Goal: Task Accomplishment & Management: Manage account settings

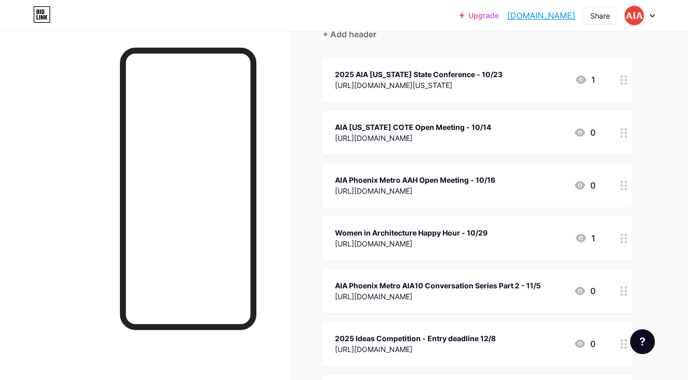
scroll to position [112, 0]
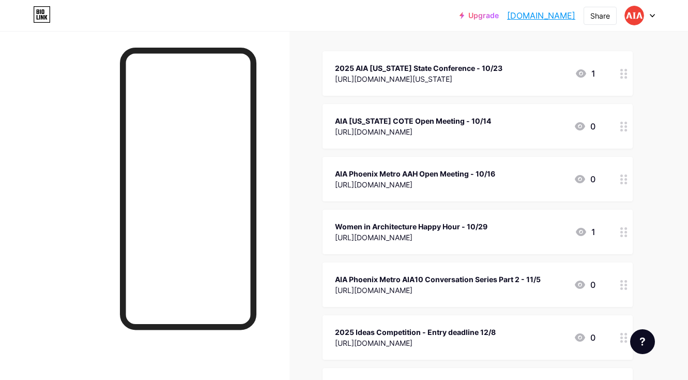
click at [649, 14] on div at bounding box center [640, 15] width 30 height 19
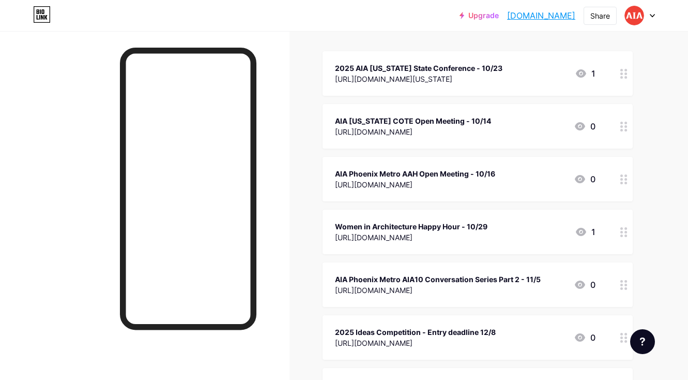
scroll to position [0, 0]
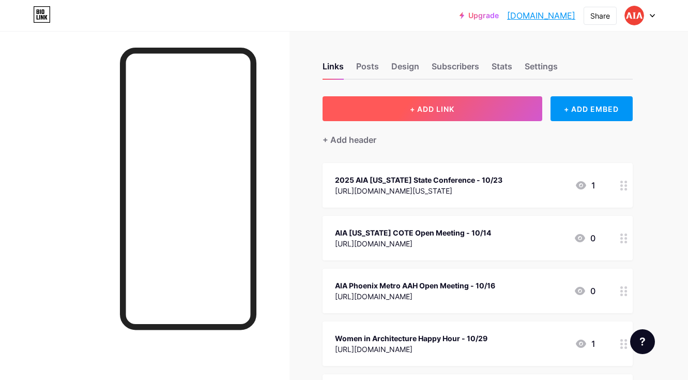
click at [497, 106] on button "+ ADD LINK" at bounding box center [433, 108] width 220 height 25
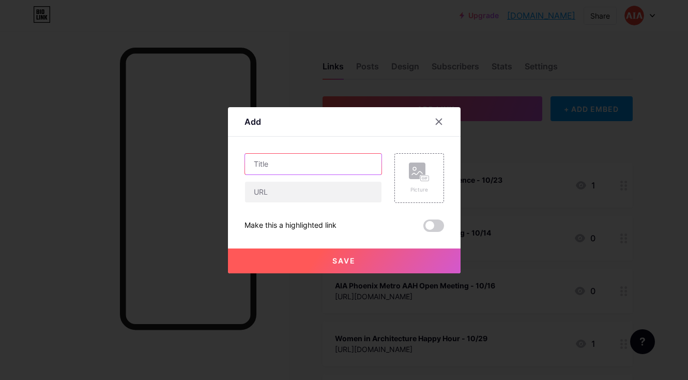
click at [335, 166] on input "text" at bounding box center [313, 164] width 137 height 21
type input "Path to Licensure in [US_STATE] Webinar - 10/29"
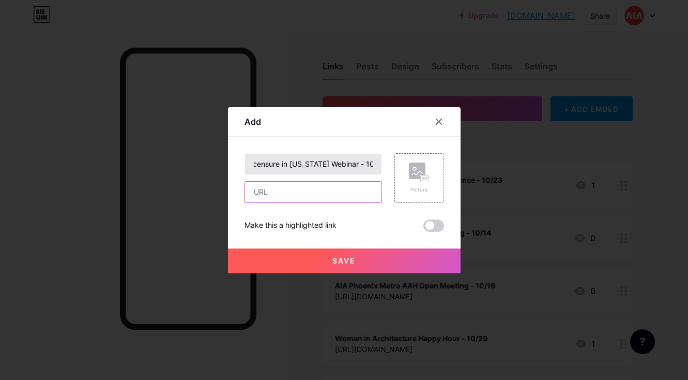
scroll to position [0, 0]
paste input "[URL][DOMAIN_NAME]"
type input "[URL][DOMAIN_NAME]"
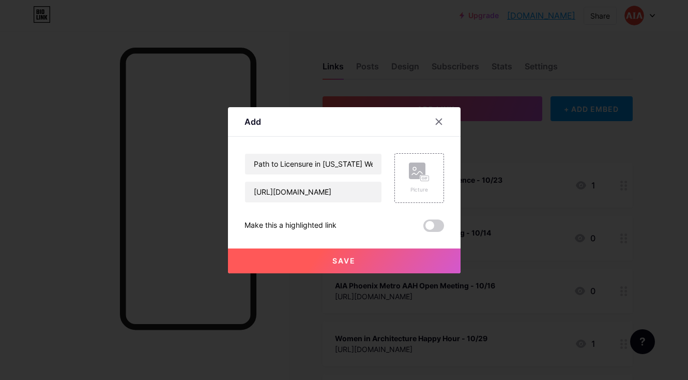
click at [352, 260] on span "Save" at bounding box center [344, 260] width 23 height 9
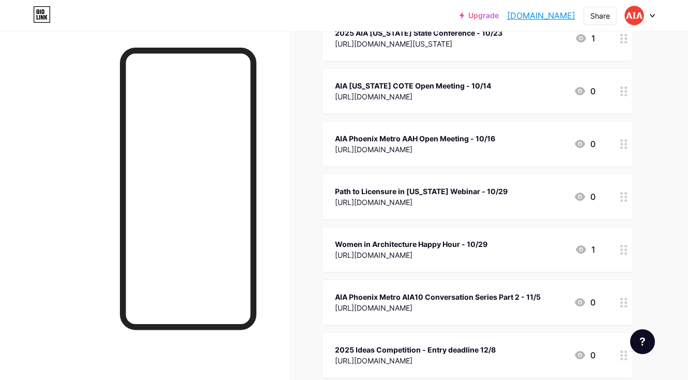
scroll to position [154, 0]
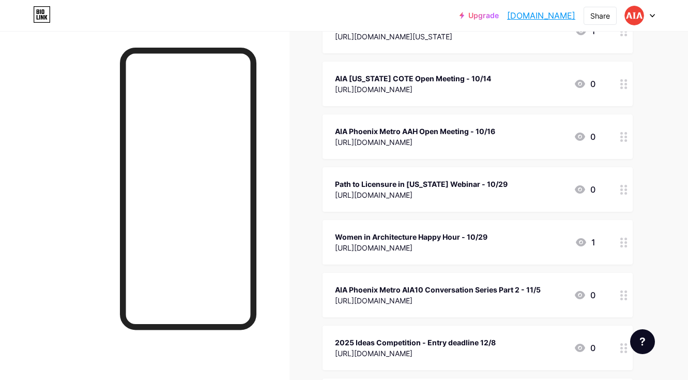
click at [653, 10] on div at bounding box center [640, 15] width 30 height 19
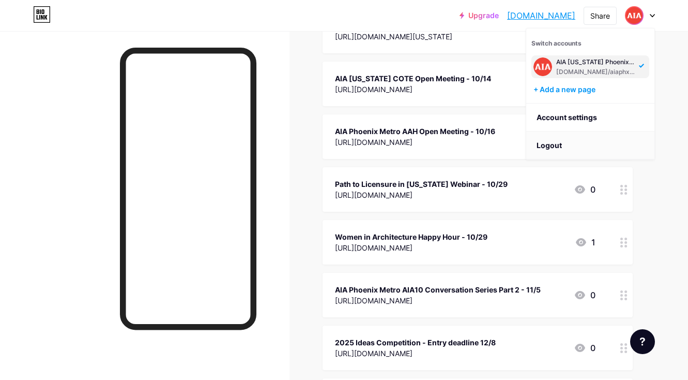
click at [597, 144] on li "Logout" at bounding box center [591, 145] width 128 height 28
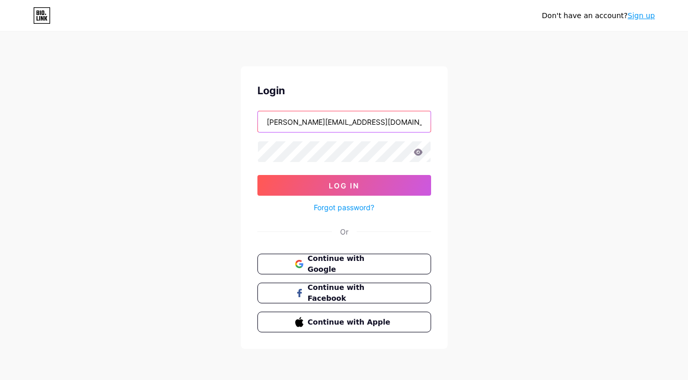
click at [402, 119] on input "[PERSON_NAME][EMAIL_ADDRESS][DOMAIN_NAME][US_STATE]" at bounding box center [344, 121] width 173 height 21
type input "[EMAIL_ADDRESS][DOMAIN_NAME][US_STATE]"
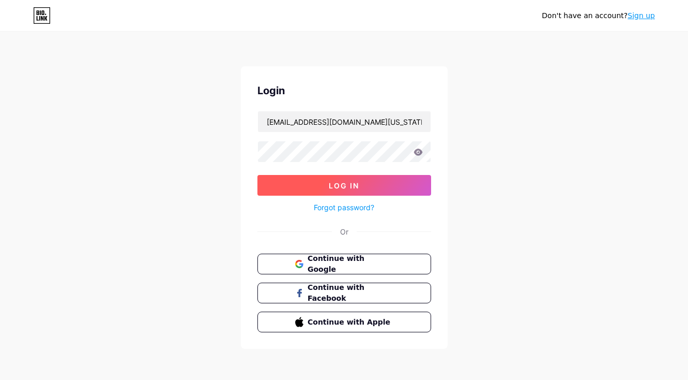
click at [369, 184] on button "Log In" at bounding box center [345, 185] width 174 height 21
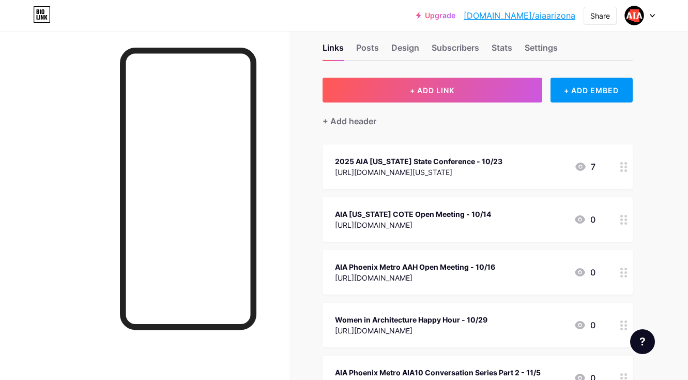
scroll to position [11, 0]
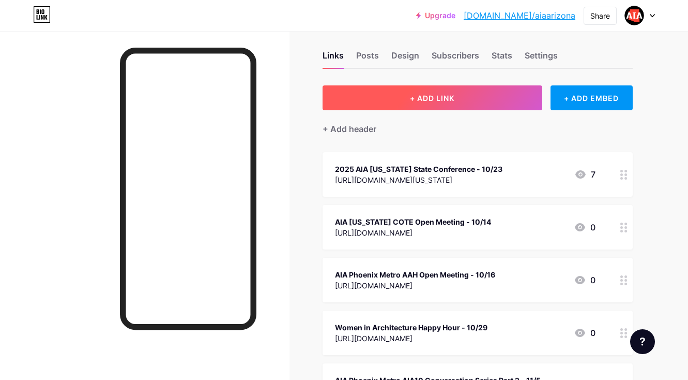
click at [477, 99] on button "+ ADD LINK" at bounding box center [433, 97] width 220 height 25
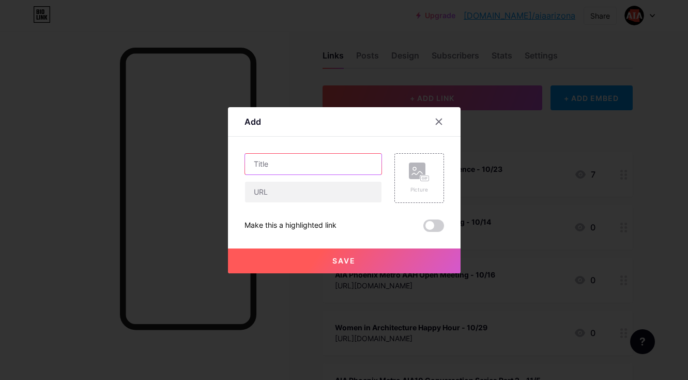
click at [353, 166] on input "text" at bounding box center [313, 164] width 137 height 21
type input "Path to Licensure in [US_STATE] Webinar - 10/29"
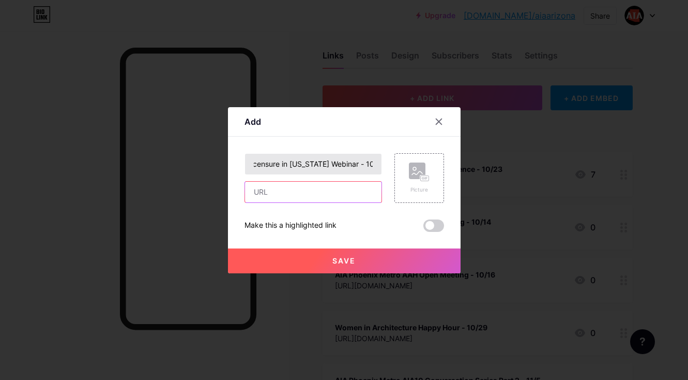
scroll to position [0, 0]
paste input "[URL][DOMAIN_NAME]"
type input "[URL][DOMAIN_NAME]"
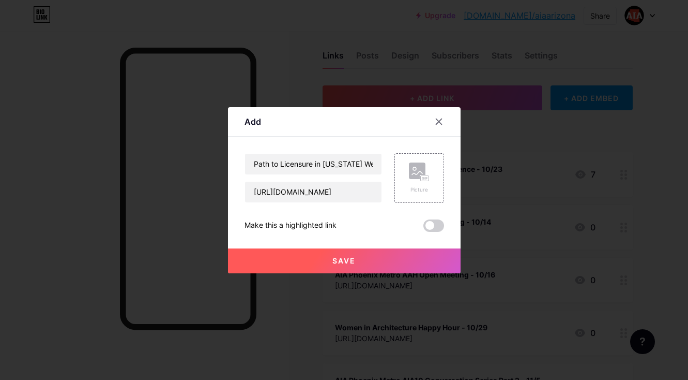
click at [371, 261] on button "Save" at bounding box center [344, 260] width 233 height 25
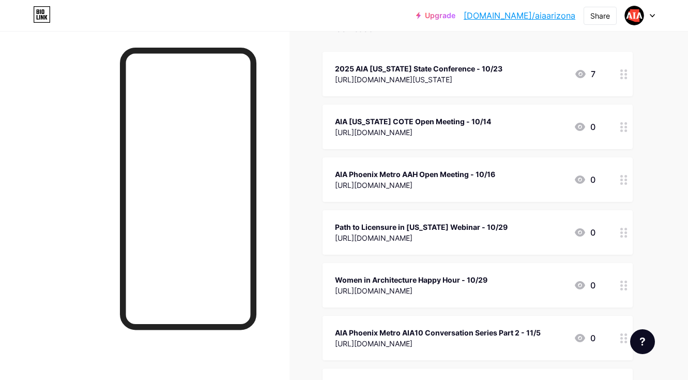
scroll to position [113, 0]
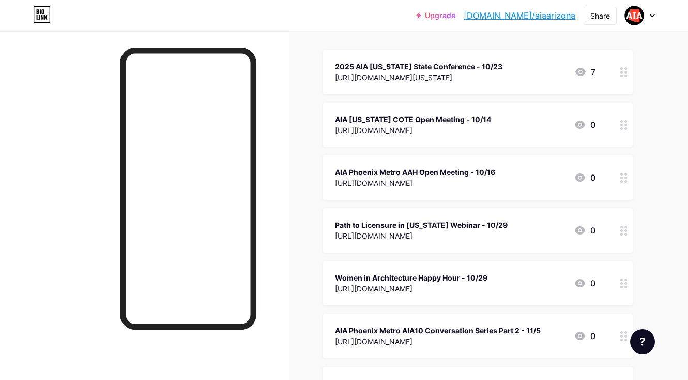
click at [651, 15] on icon at bounding box center [653, 15] width 4 height 3
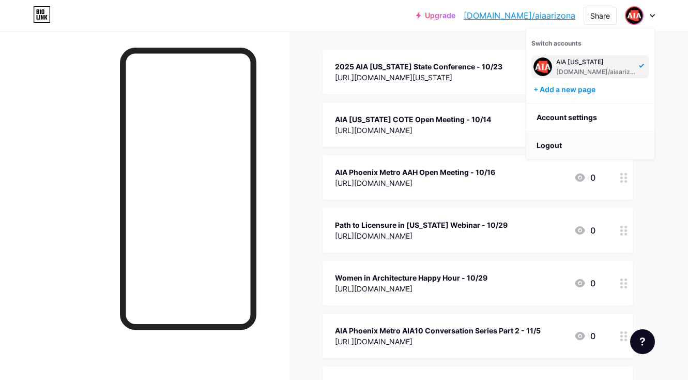
click at [595, 144] on li "Logout" at bounding box center [591, 145] width 128 height 28
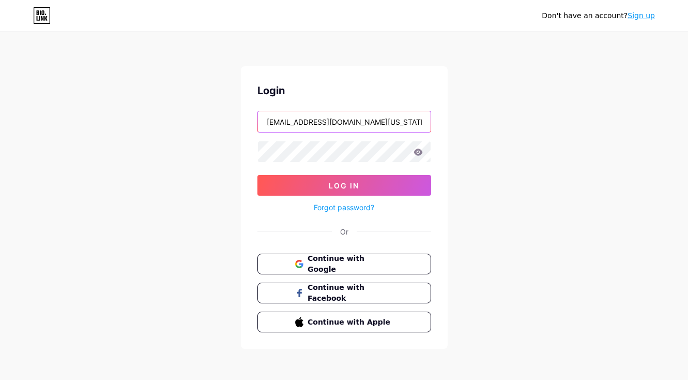
click at [403, 129] on input "[EMAIL_ADDRESS][DOMAIN_NAME][US_STATE]" at bounding box center [344, 121] width 173 height 21
type input "diana@aia-arizona.org"
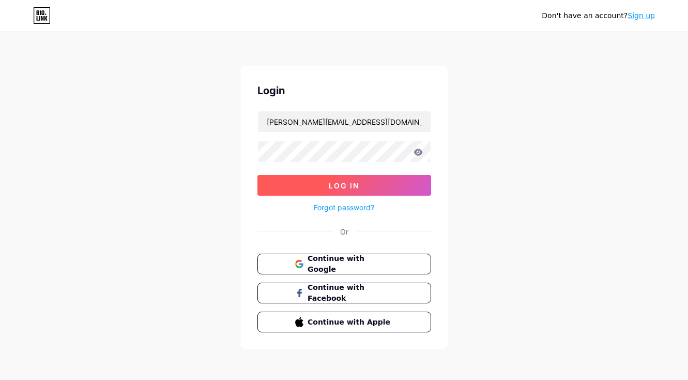
click at [347, 183] on span "Log In" at bounding box center [344, 185] width 31 height 9
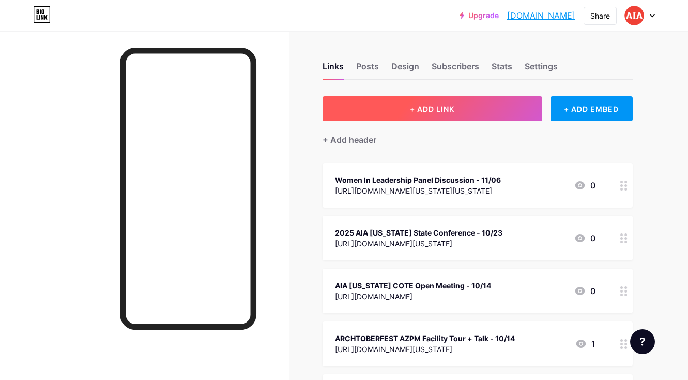
click at [431, 110] on span "+ ADD LINK" at bounding box center [432, 108] width 44 height 9
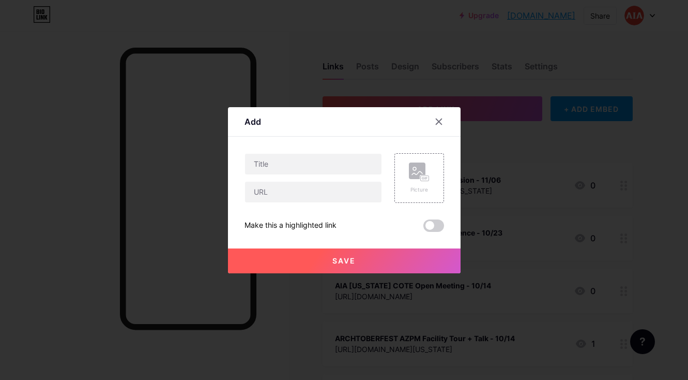
click at [329, 175] on div at bounding box center [314, 178] width 138 height 50
click at [332, 167] on input "text" at bounding box center [313, 164] width 137 height 21
type input "Path to Licensure in [US_STATE] Webinar - 10/29"
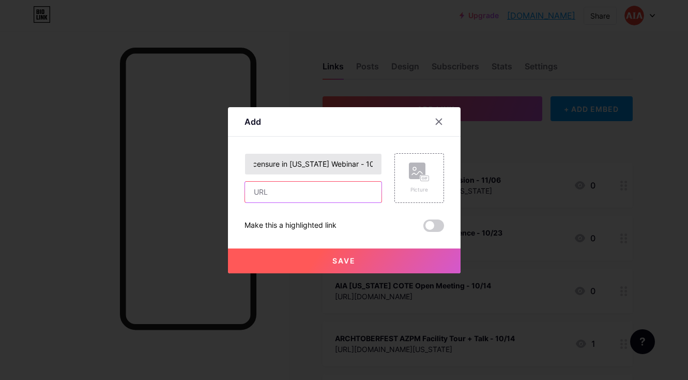
scroll to position [0, 0]
paste input "[URL][DOMAIN_NAME]"
type input "[URL][DOMAIN_NAME]"
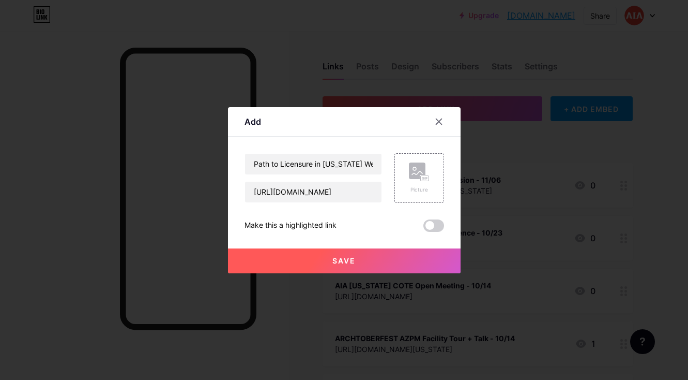
click at [354, 263] on span "Save" at bounding box center [344, 260] width 23 height 9
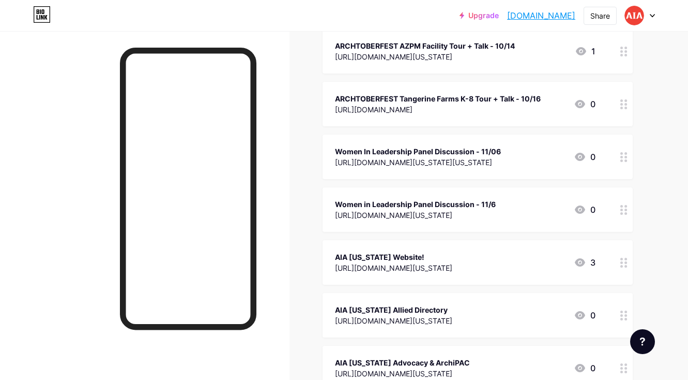
scroll to position [295, 0]
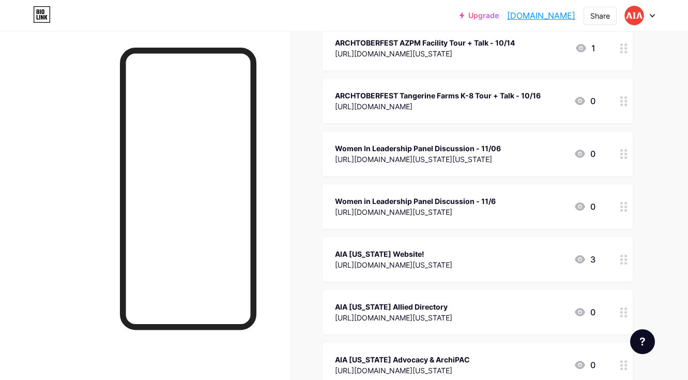
click at [624, 152] on icon at bounding box center [624, 154] width 7 height 10
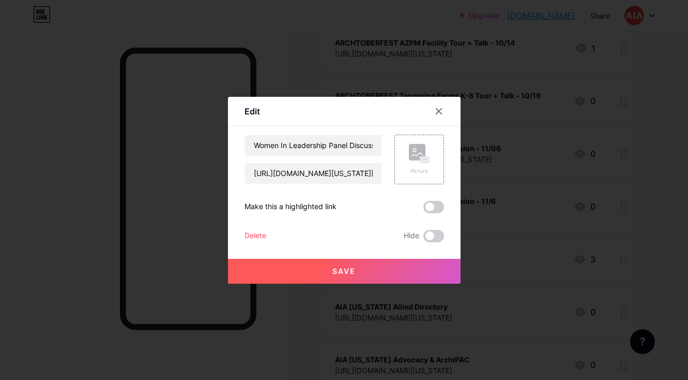
click at [258, 234] on div "Delete" at bounding box center [256, 236] width 22 height 12
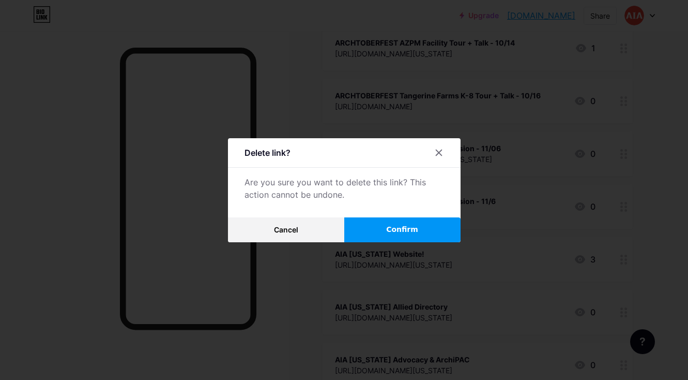
click at [399, 225] on span "Confirm" at bounding box center [402, 229] width 32 height 11
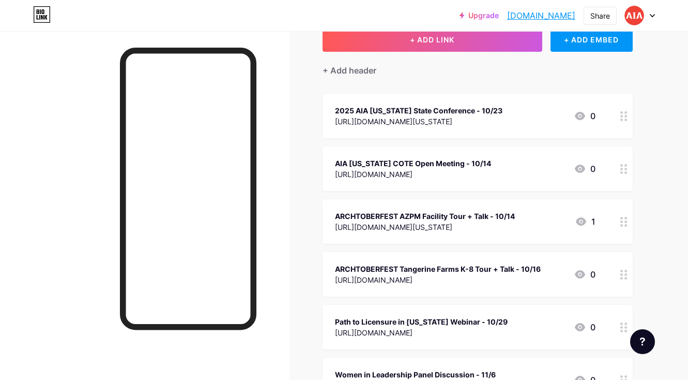
scroll to position [0, 0]
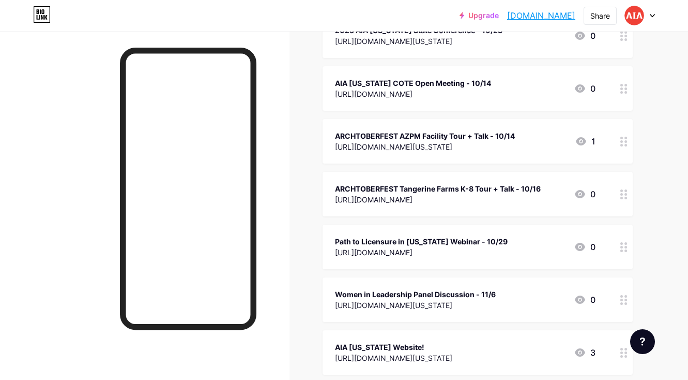
scroll to position [136, 0]
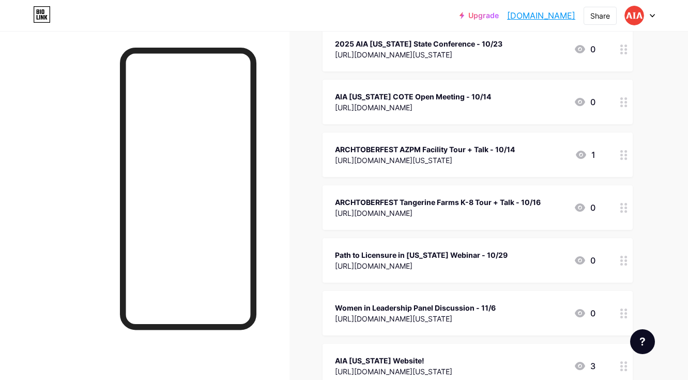
click at [654, 16] on icon at bounding box center [652, 16] width 5 height 4
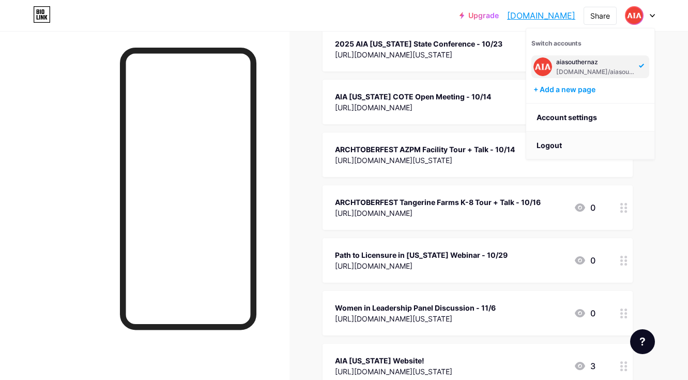
click at [576, 148] on li "Logout" at bounding box center [591, 145] width 128 height 28
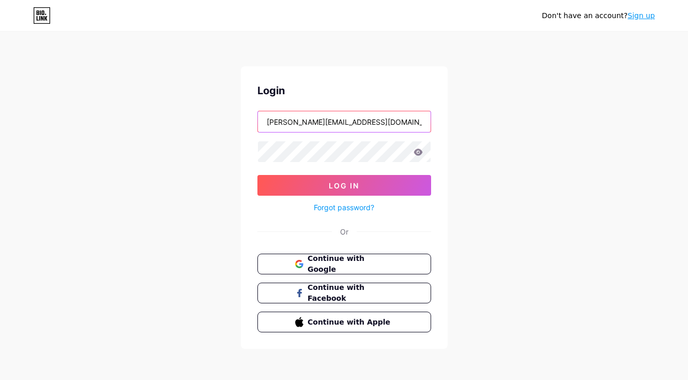
click at [374, 120] on input "diana@aia-arizona.org" at bounding box center [344, 121] width 173 height 21
type input "[EMAIL_ADDRESS][DOMAIN_NAME][US_STATE]"
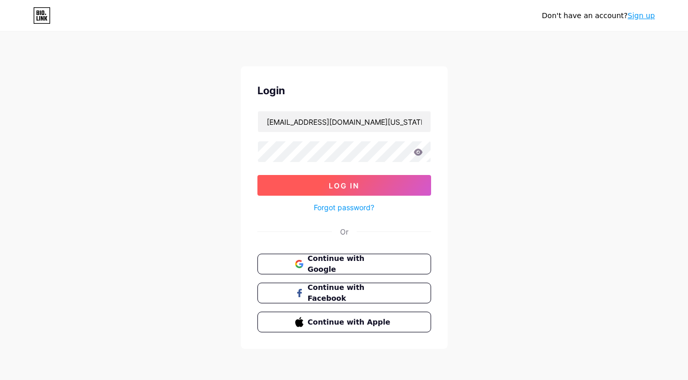
click at [355, 183] on span "Log In" at bounding box center [344, 185] width 31 height 9
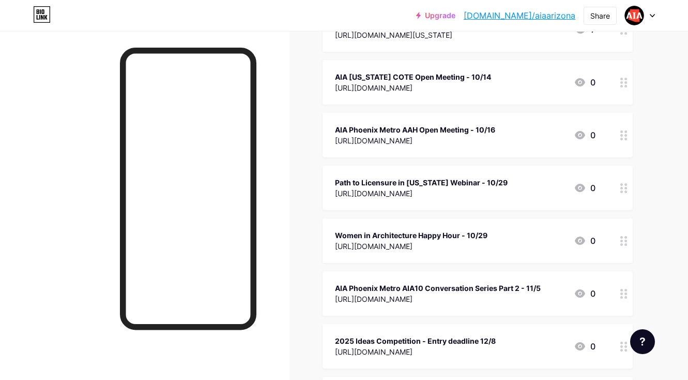
scroll to position [158, 0]
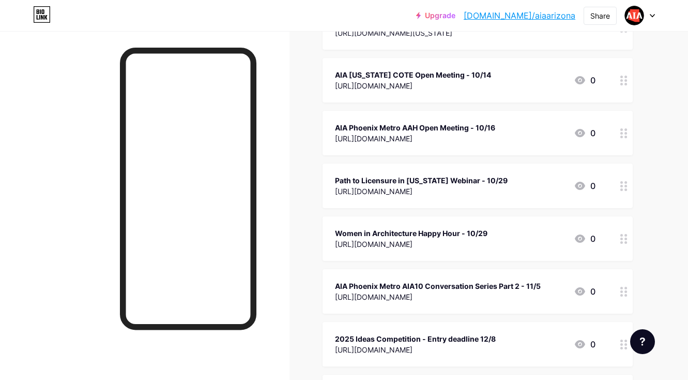
click at [489, 288] on div "AIA Phoenix Metro AIA10 Conversation Series Part 2 - 11/5" at bounding box center [438, 285] width 206 height 11
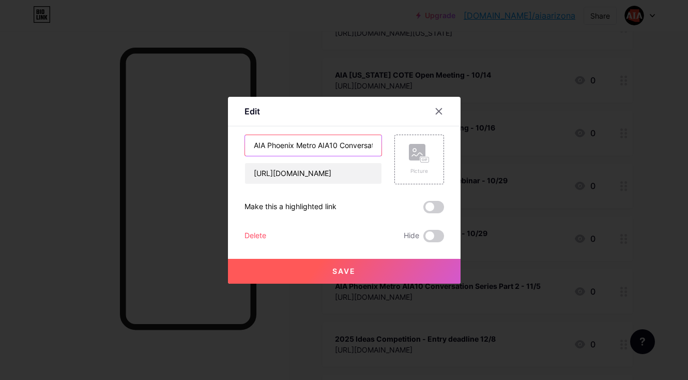
drag, startPoint x: 320, startPoint y: 145, endPoint x: 244, endPoint y: 145, distance: 76.0
click at [245, 145] on div "AIA Phoenix Metro AIA10 Conversation Series Part 2 - 11/5" at bounding box center [314, 145] width 138 height 22
type input "AIA10 Conversation Series Part 2 - 11/5"
click at [358, 271] on button "Save" at bounding box center [344, 271] width 233 height 25
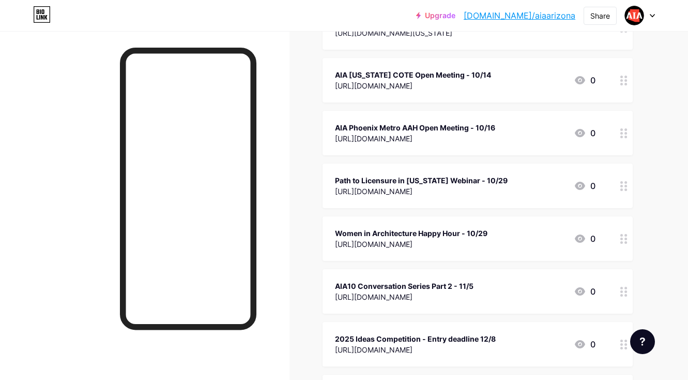
click at [652, 15] on icon at bounding box center [652, 16] width 5 height 4
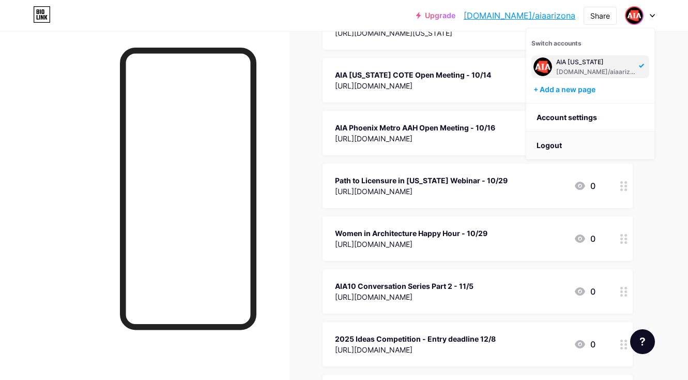
click at [591, 151] on li "Logout" at bounding box center [591, 145] width 128 height 28
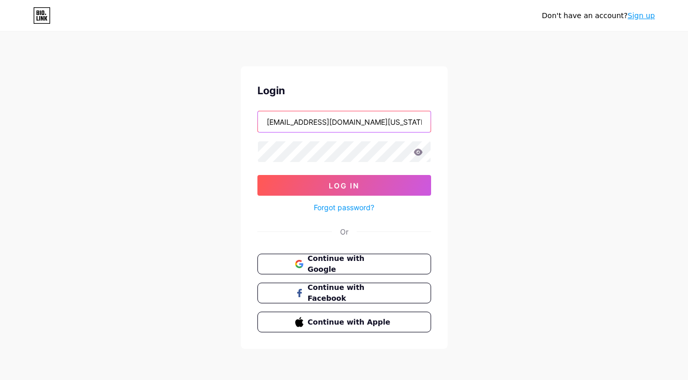
click at [389, 124] on input "[EMAIL_ADDRESS][DOMAIN_NAME][US_STATE]" at bounding box center [344, 121] width 173 height 21
type input "[PERSON_NAME][EMAIL_ADDRESS][DOMAIN_NAME][US_STATE]"
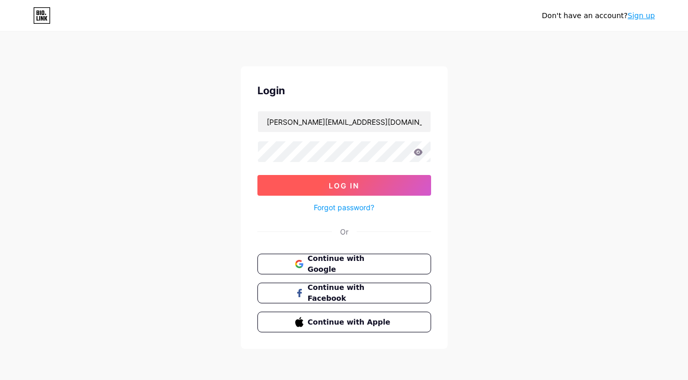
click at [355, 179] on button "Log In" at bounding box center [345, 185] width 174 height 21
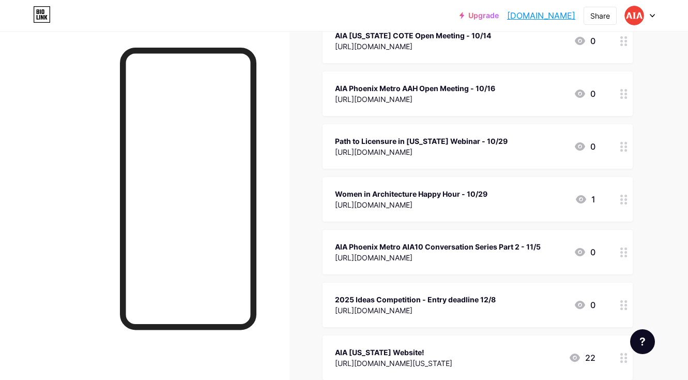
scroll to position [198, 0]
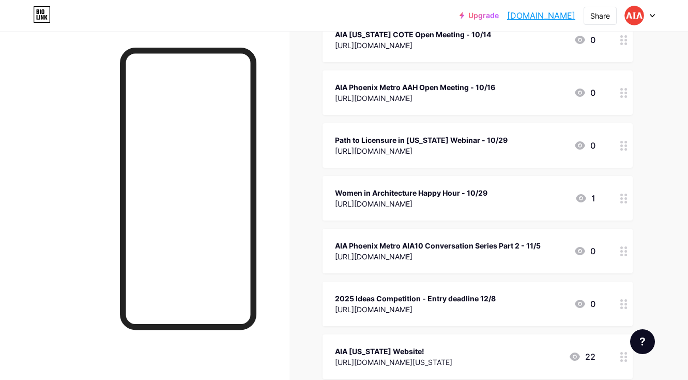
click at [469, 245] on div "AIA Phoenix Metro AIA10 Conversation Series Part 2 - 11/5" at bounding box center [438, 245] width 206 height 11
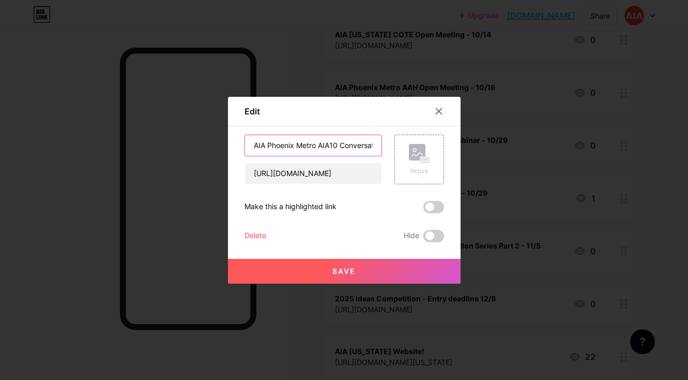
drag, startPoint x: 319, startPoint y: 146, endPoint x: 248, endPoint y: 140, distance: 71.1
click at [248, 140] on input "AIA Phoenix Metro AIA10 Conversation Series Part 2 - 11/5" at bounding box center [313, 145] width 137 height 21
type input "AIA10 Conversation Series Part 2 - 11/5"
click at [335, 271] on span "Save" at bounding box center [344, 270] width 23 height 9
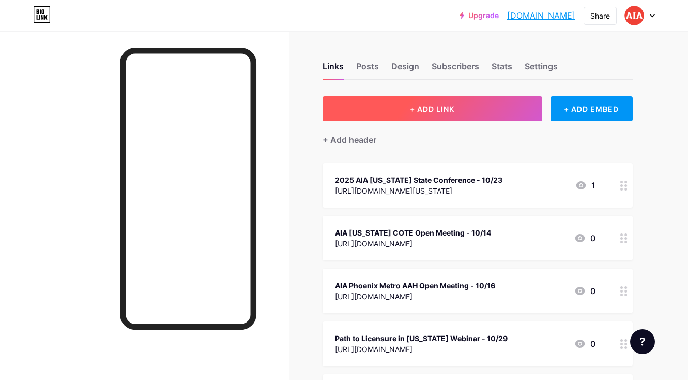
click at [439, 112] on span "+ ADD LINK" at bounding box center [432, 108] width 44 height 9
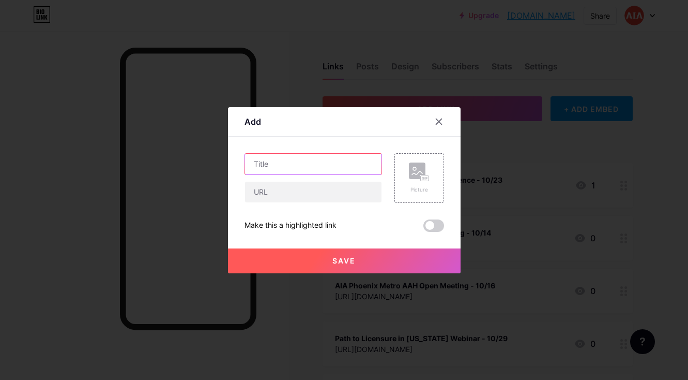
click at [332, 160] on input "text" at bounding box center [313, 164] width 137 height 21
type input "AIAS x NOMAS Mentorship Mixer Sign Up - 10/15"
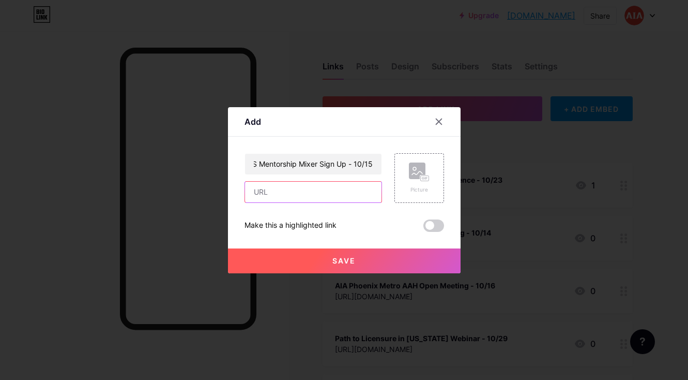
click at [333, 191] on input "text" at bounding box center [313, 192] width 137 height 21
paste input "[URL][DOMAIN_NAME]"
type input "[URL][DOMAIN_NAME]"
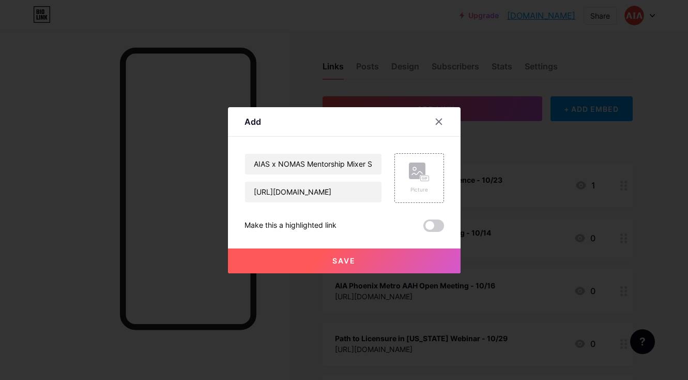
click at [347, 258] on span "Save" at bounding box center [344, 260] width 23 height 9
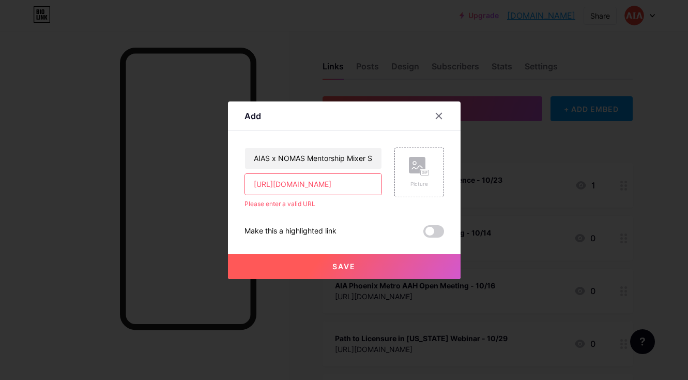
click at [256, 186] on input "[URL][DOMAIN_NAME]" at bounding box center [313, 184] width 137 height 21
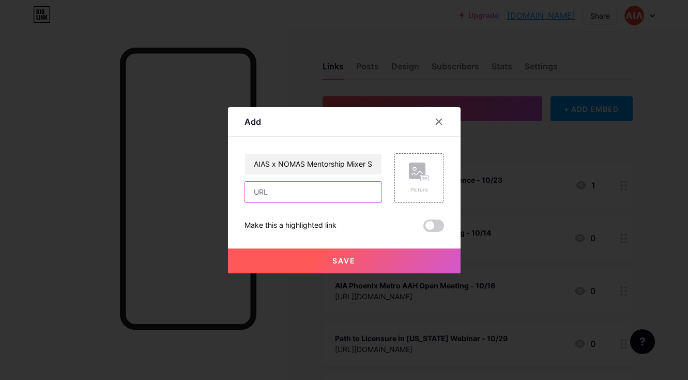
paste input "[URL][DOMAIN_NAME]"
type input "[URL][DOMAIN_NAME]"
click at [301, 261] on button "Save" at bounding box center [344, 260] width 233 height 25
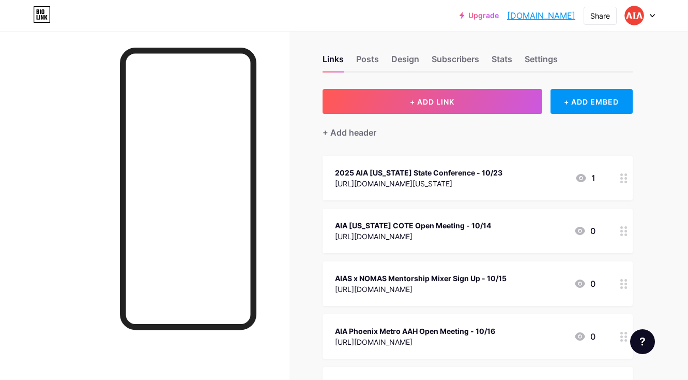
scroll to position [10, 0]
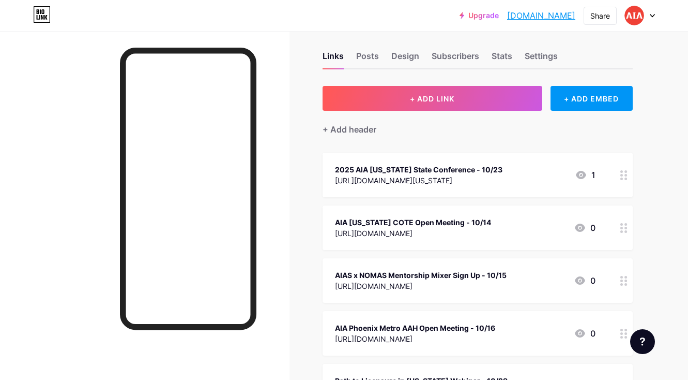
click at [653, 12] on div at bounding box center [640, 15] width 30 height 19
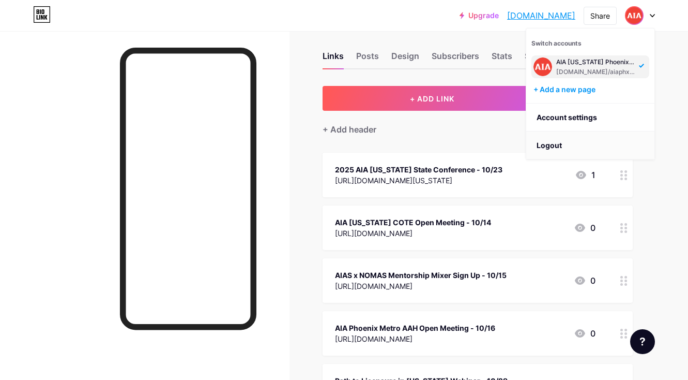
click at [588, 145] on li "Logout" at bounding box center [591, 145] width 128 height 28
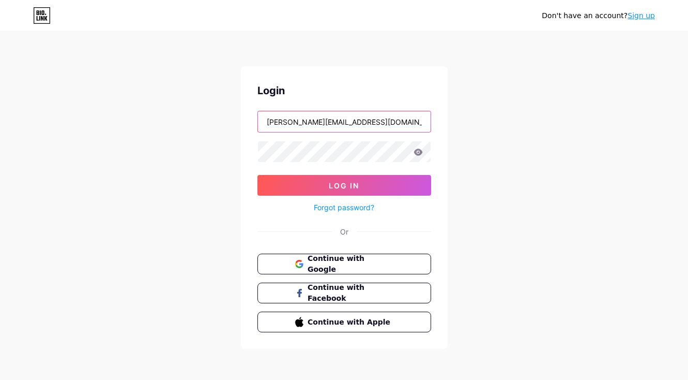
click at [391, 125] on input "[PERSON_NAME][EMAIL_ADDRESS][DOMAIN_NAME][US_STATE]" at bounding box center [344, 121] width 173 height 21
type input "[EMAIL_ADDRESS][DOMAIN_NAME][US_STATE]"
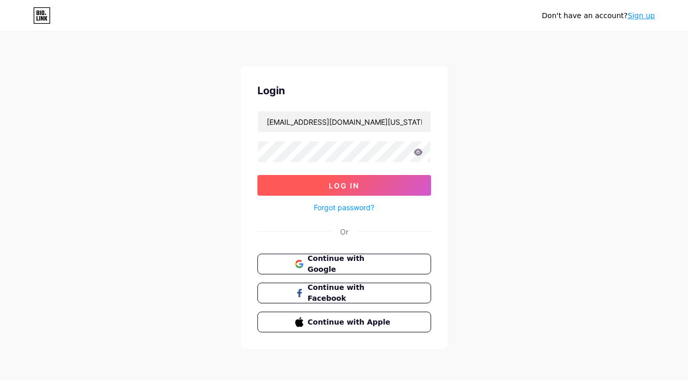
click at [354, 186] on span "Log In" at bounding box center [344, 185] width 31 height 9
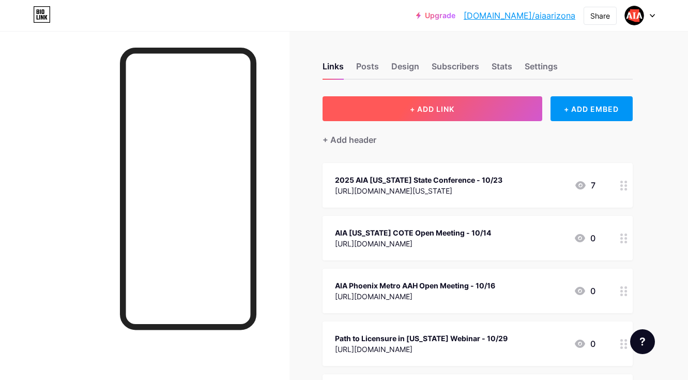
click at [454, 110] on span "+ ADD LINK" at bounding box center [432, 108] width 44 height 9
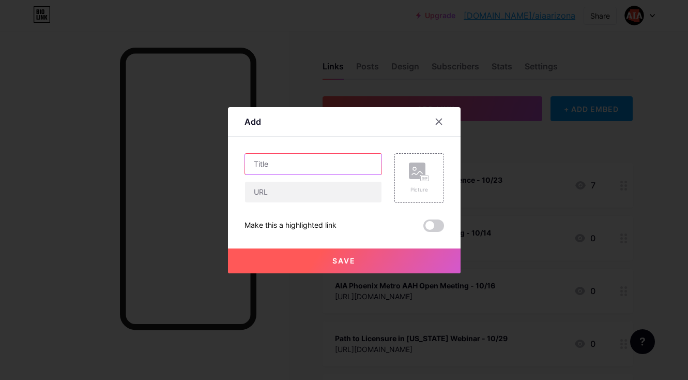
click at [352, 167] on input "text" at bounding box center [313, 164] width 137 height 21
type input "AIAS x NOMAS Mentorship Mixer Sign Up - 10/15"
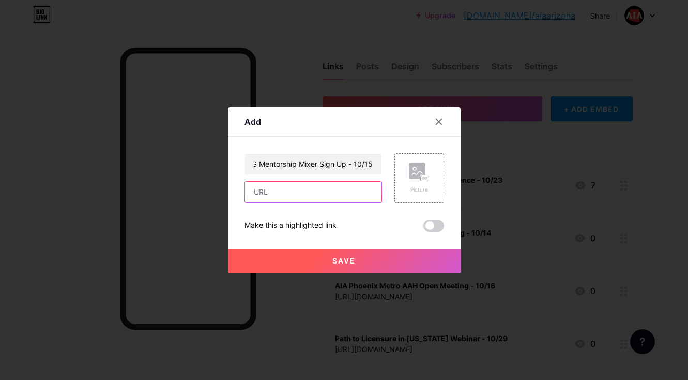
click at [328, 185] on input "text" at bounding box center [313, 192] width 137 height 21
paste input "[URL][DOMAIN_NAME]"
type input "[URL][DOMAIN_NAME]"
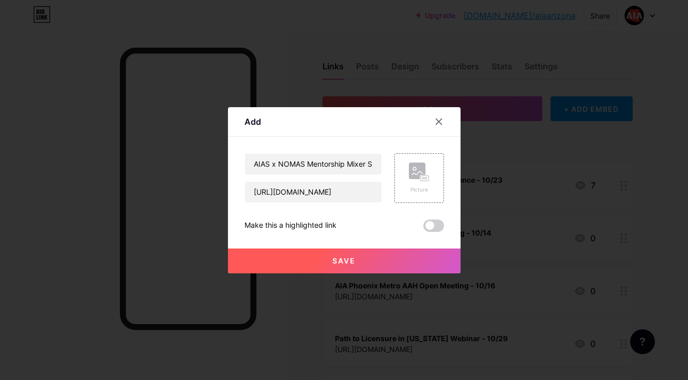
click at [331, 263] on button "Save" at bounding box center [344, 260] width 233 height 25
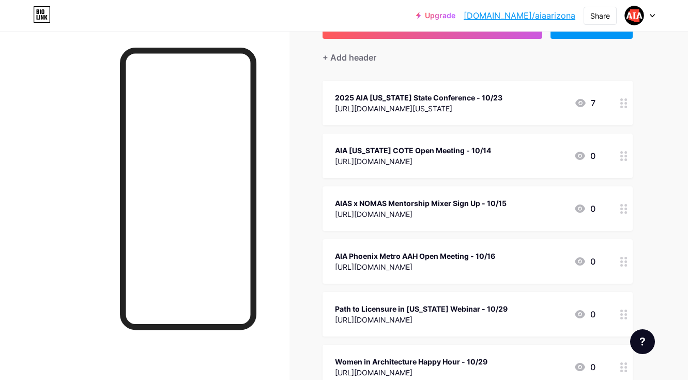
scroll to position [11, 0]
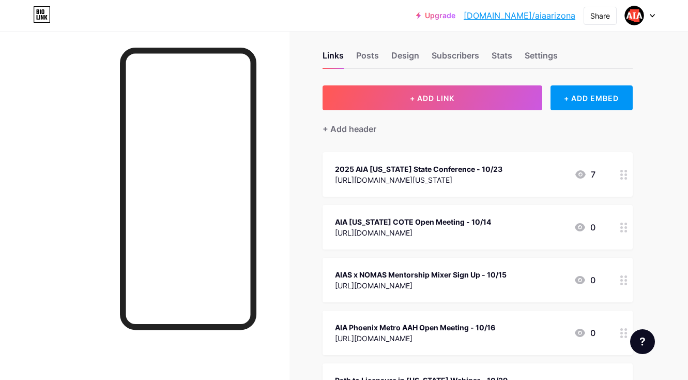
drag, startPoint x: 618, startPoint y: 185, endPoint x: 522, endPoint y: 1, distance: 208.0
